Goal: Information Seeking & Learning: Find specific fact

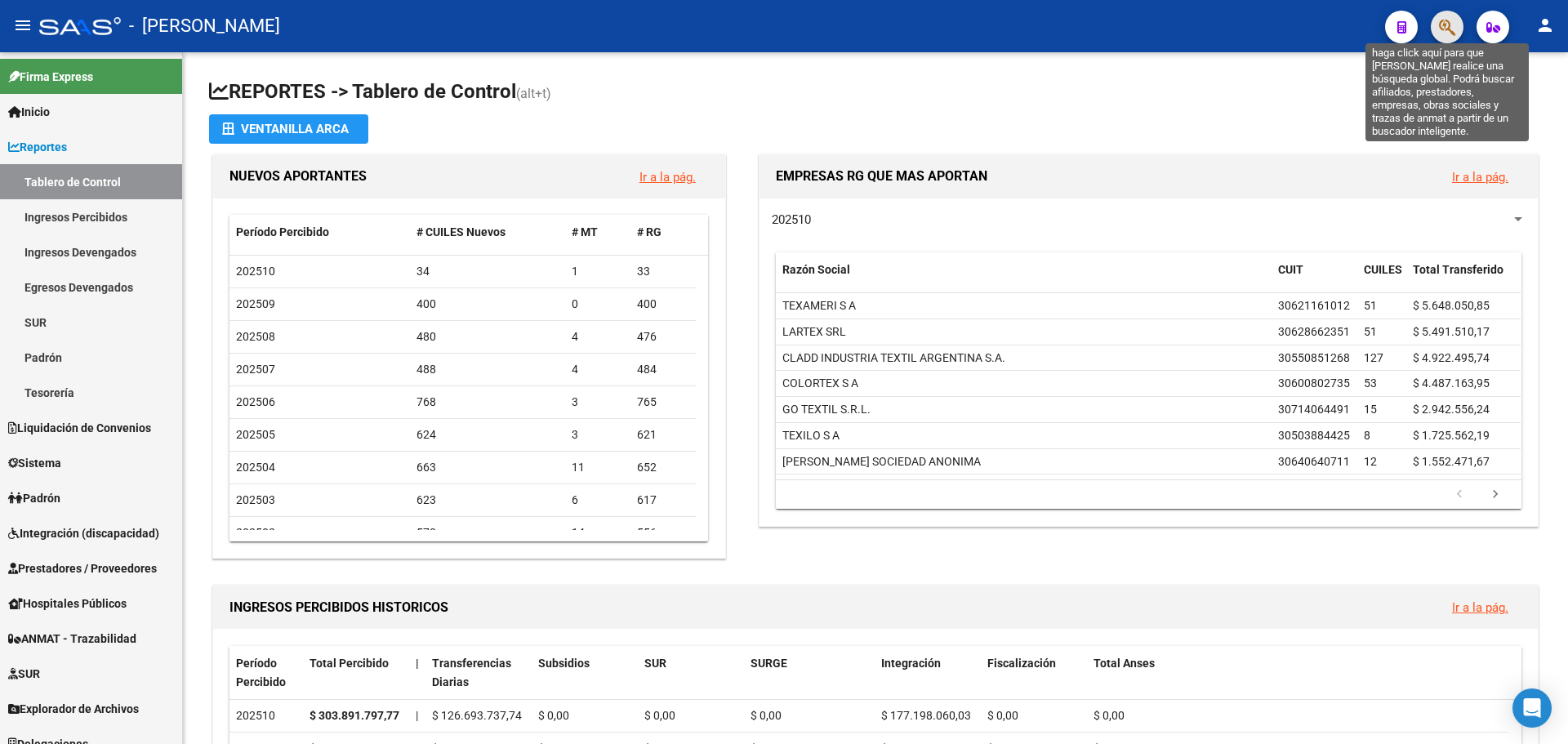
click at [1443, 28] on icon "button" at bounding box center [1448, 27] width 16 height 19
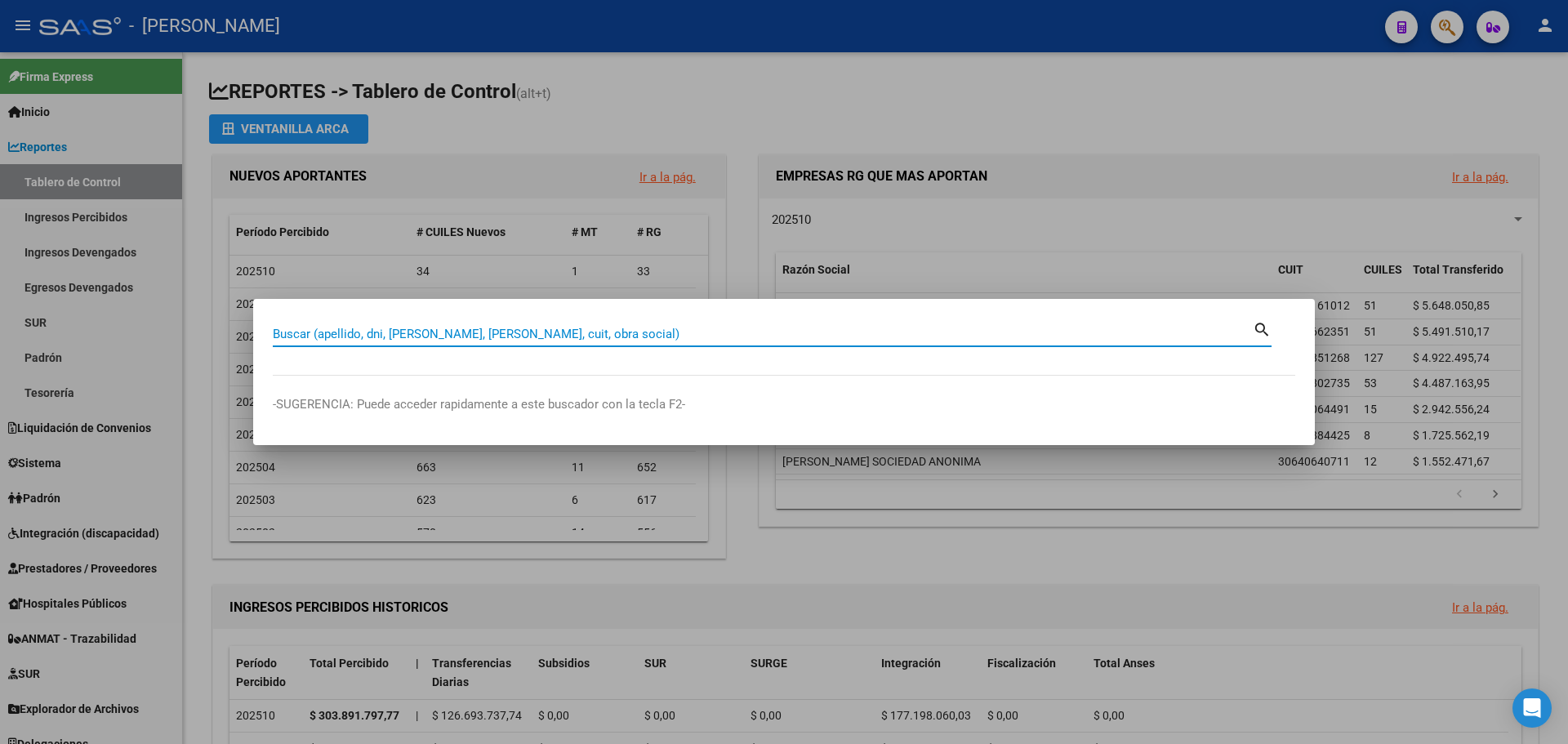
click at [643, 337] on input "Buscar (apellido, dni, [PERSON_NAME], [PERSON_NAME], cuit, obra social)" at bounding box center [762, 334] width 980 height 14
paste input "23-40431294-4"
click at [351, 330] on input "23-40431294-4" at bounding box center [762, 334] width 980 height 14
click at [293, 329] on input "23-404312944" at bounding box center [762, 334] width 980 height 14
type input "23404312944"
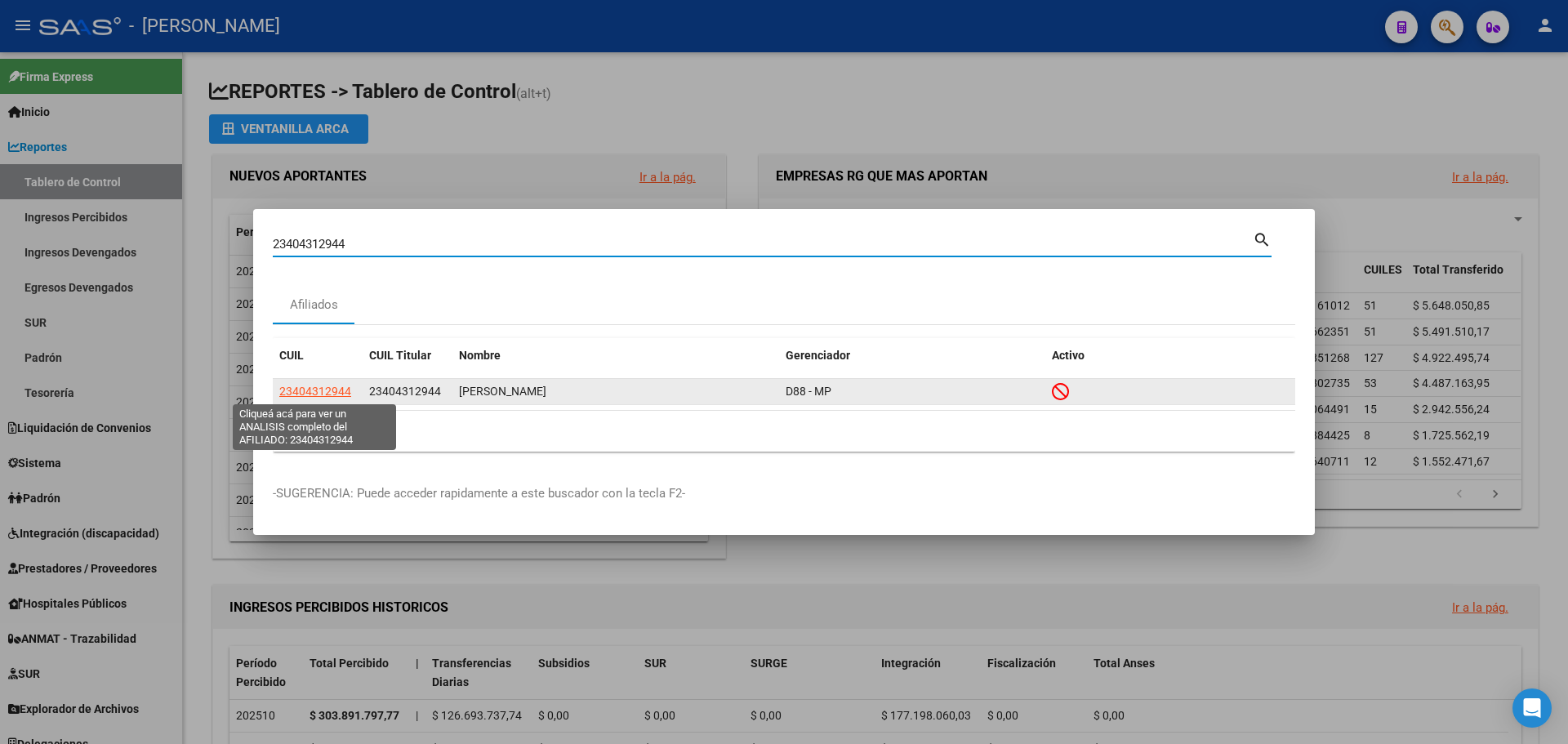
click at [322, 385] on span "23404312944" at bounding box center [315, 391] width 72 height 13
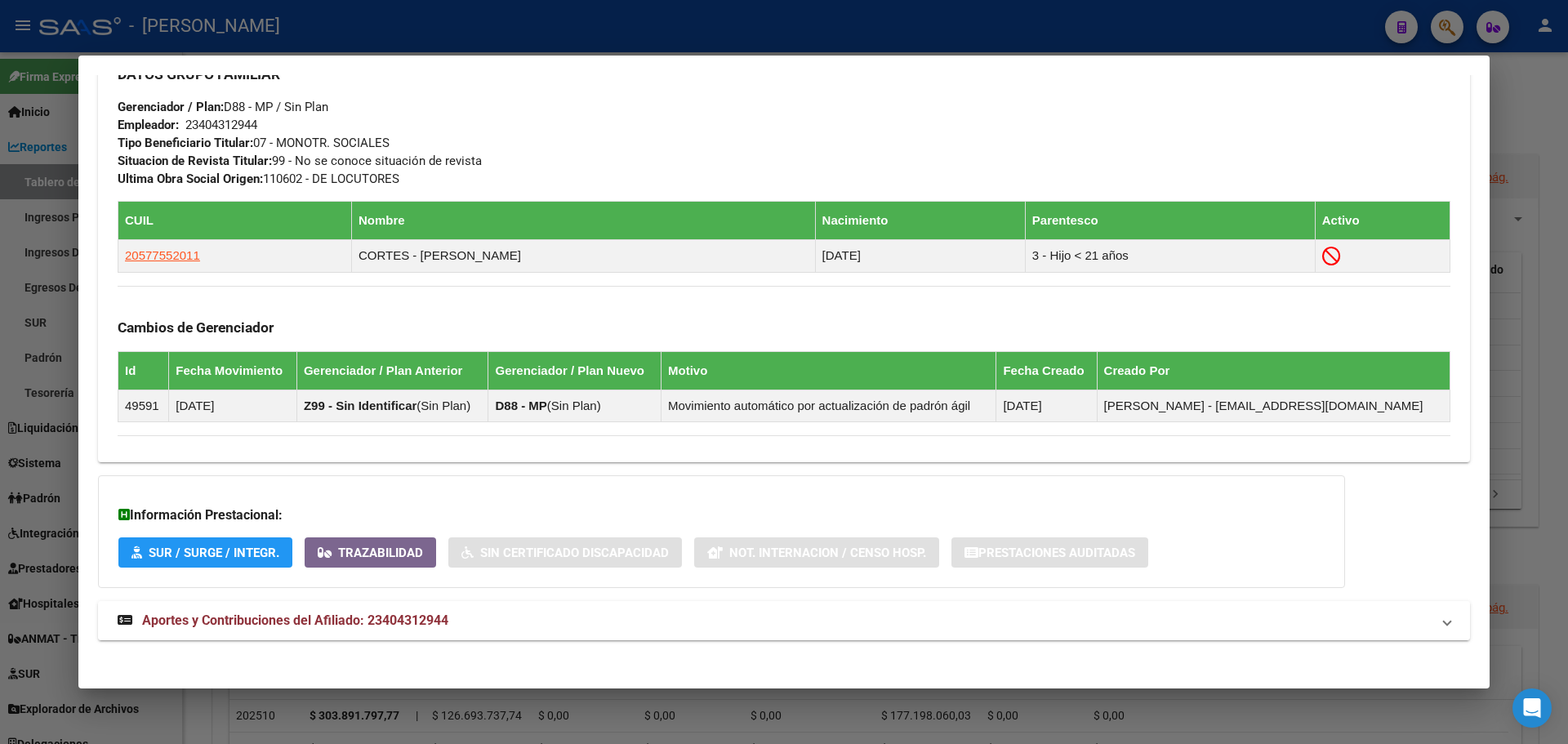
scroll to position [851, 0]
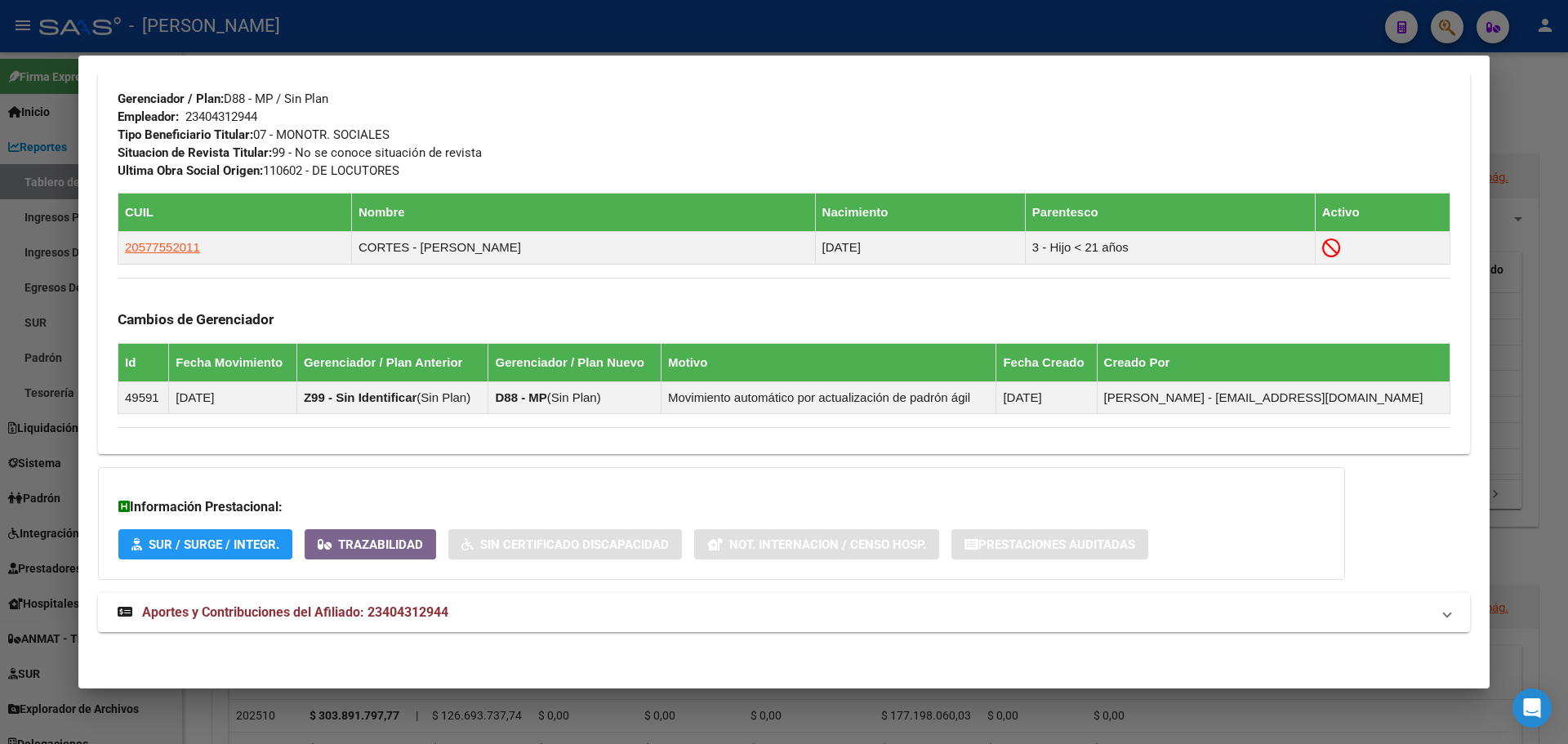
click at [321, 606] on span "Aportes y Contribuciones del Afiliado: 23404312944" at bounding box center [294, 611] width 306 height 15
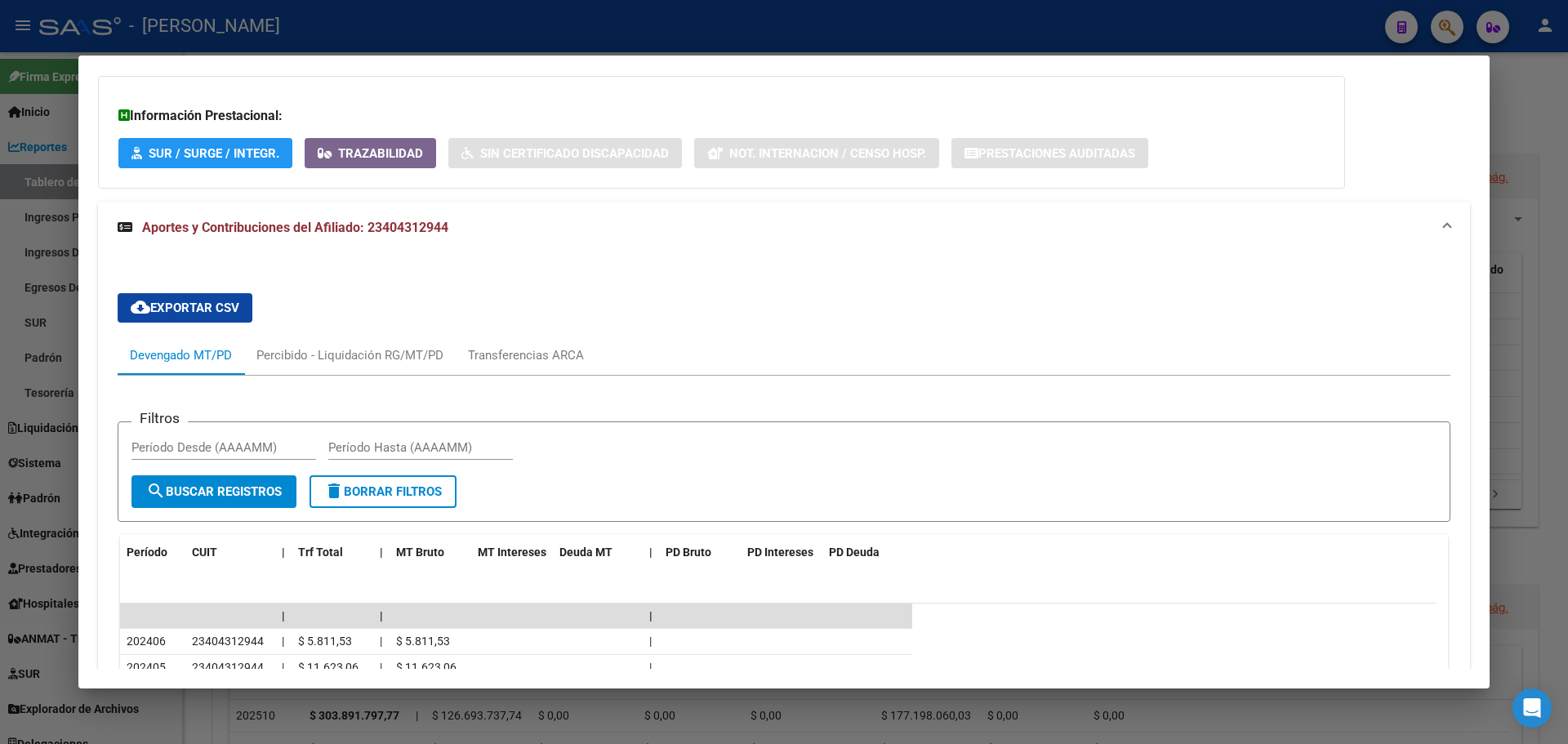
scroll to position [1232, 0]
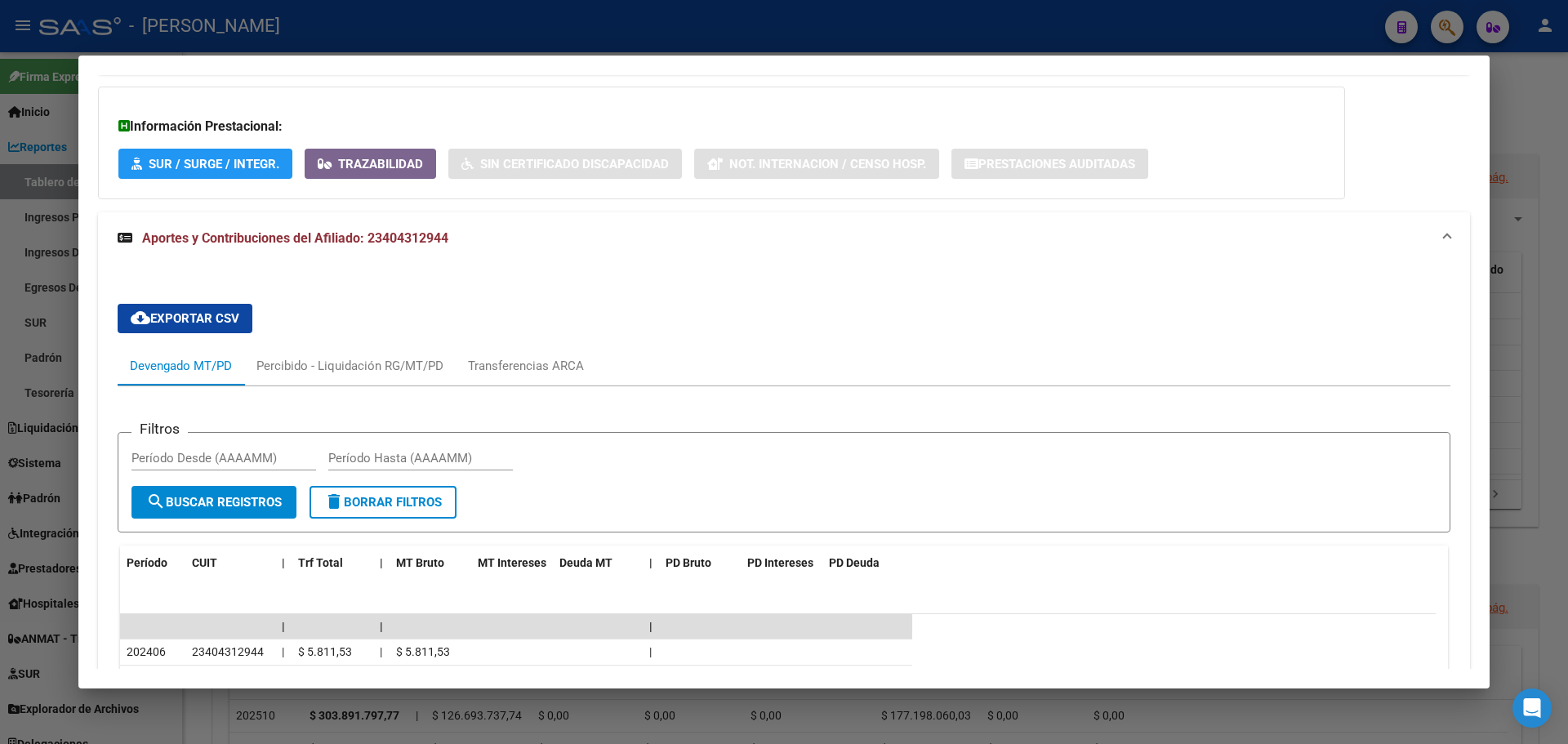
drag, startPoint x: 383, startPoint y: 237, endPoint x: 444, endPoint y: 239, distance: 61.0
click at [444, 239] on span "Aportes y Contribuciones del Afiliado: 23404312944" at bounding box center [294, 237] width 306 height 15
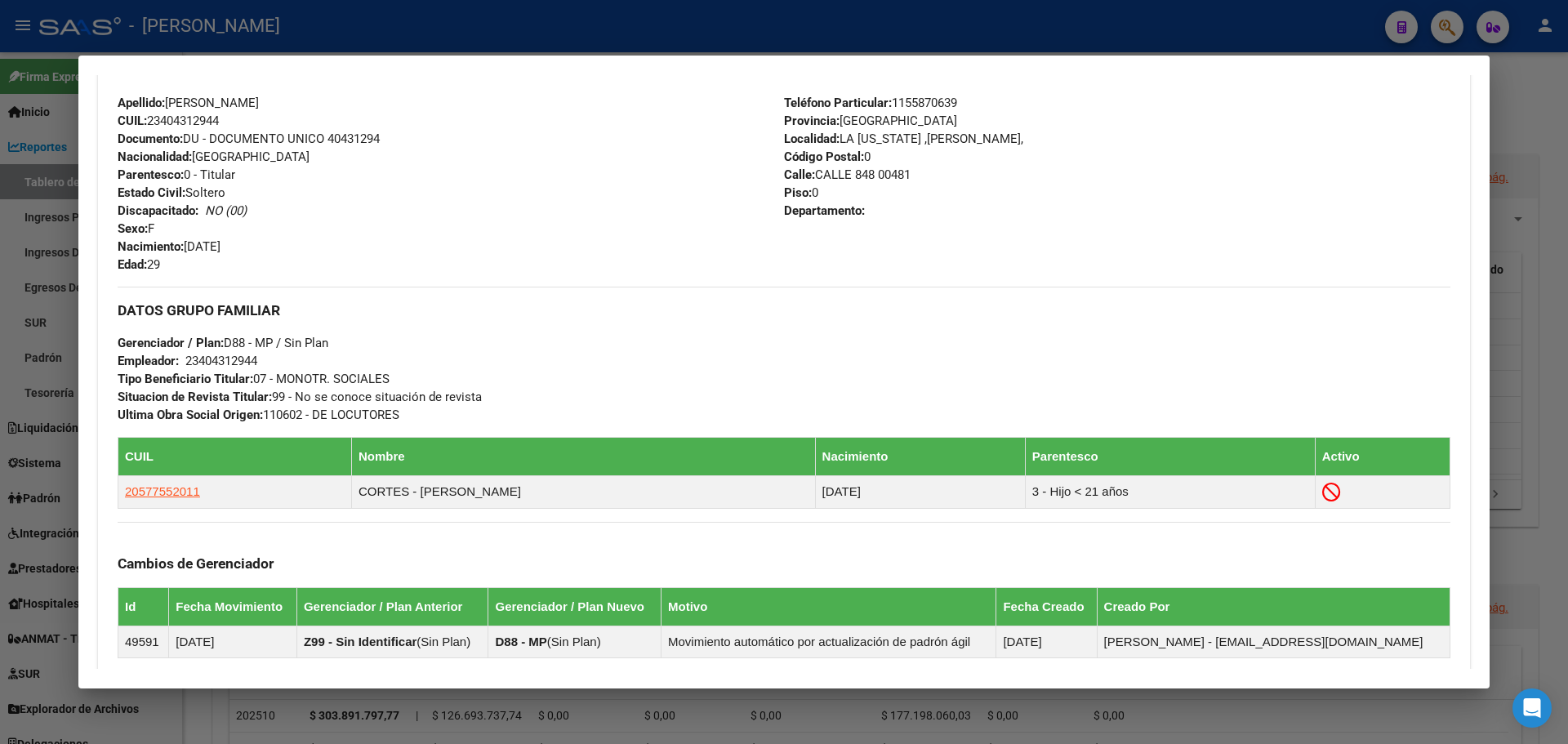
click at [496, 225] on div "Apellido: [PERSON_NAME]: 23404312944 Documento: DU - DOCUMENTO UNICO 40431294 N…" at bounding box center [451, 183] width 667 height 180
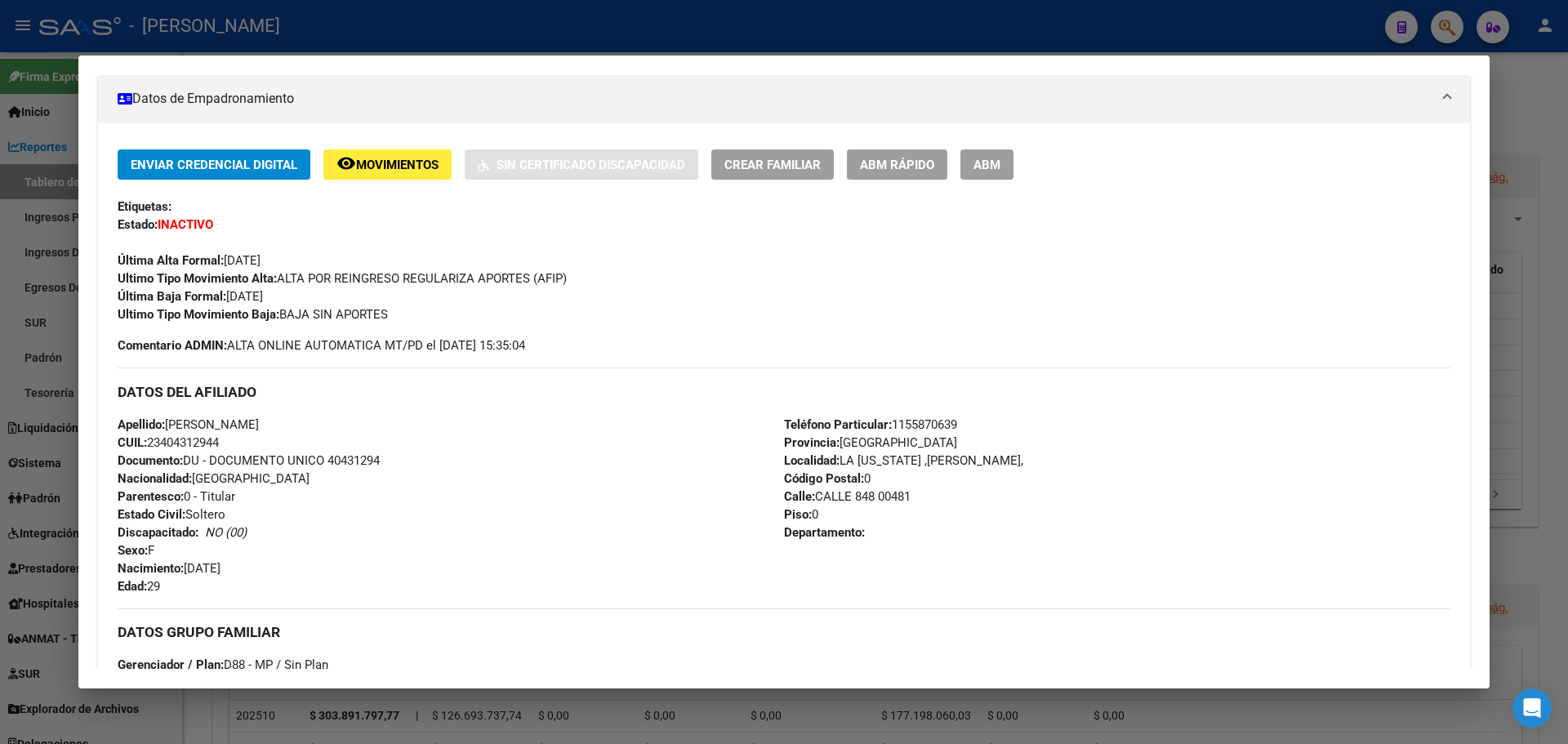
scroll to position [280, 0]
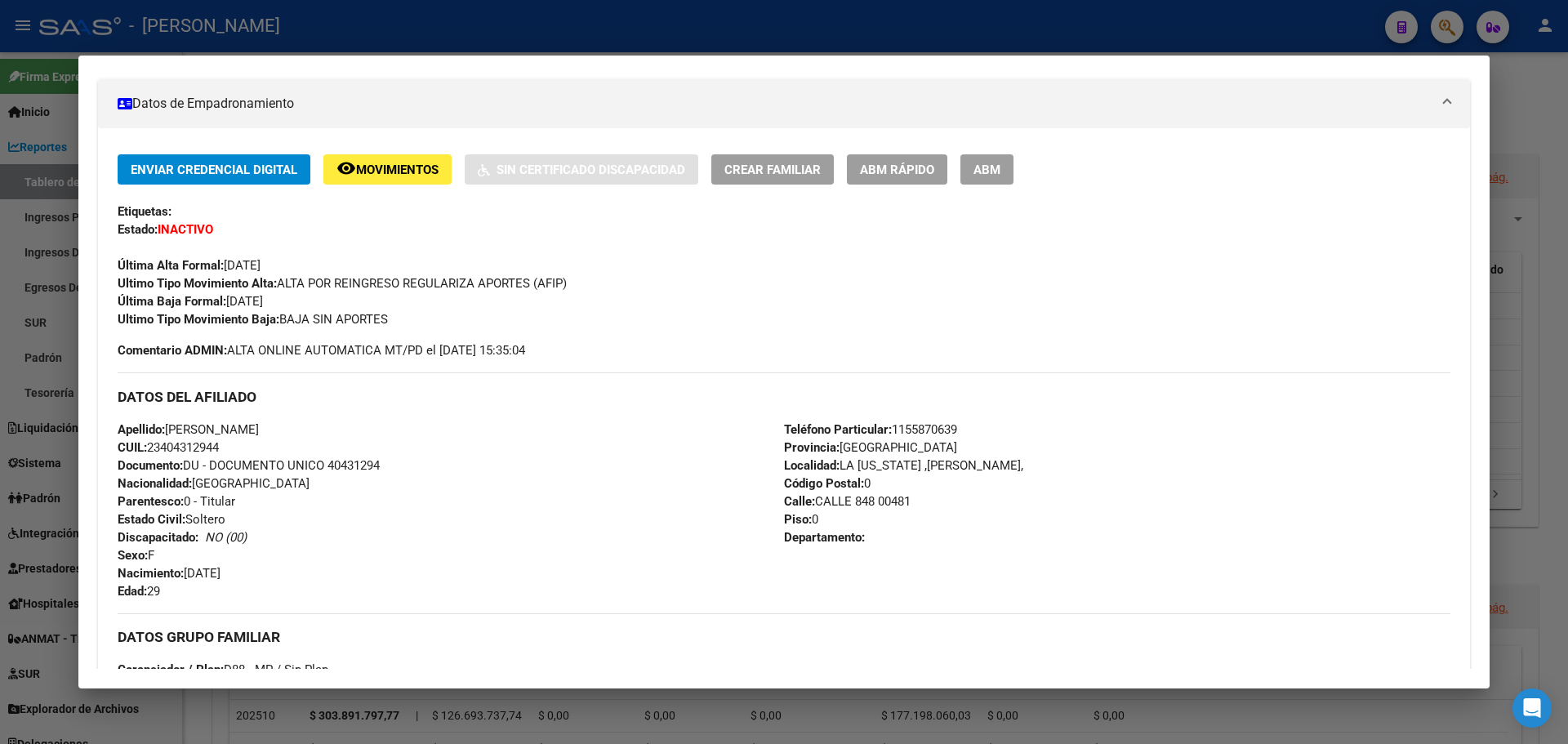
drag, startPoint x: 165, startPoint y: 445, endPoint x: 219, endPoint y: 447, distance: 54.0
click at [219, 447] on span "CUIL: 23404312944" at bounding box center [168, 447] width 101 height 14
copy span "40431294"
